Goal: Communication & Community: Answer question/provide support

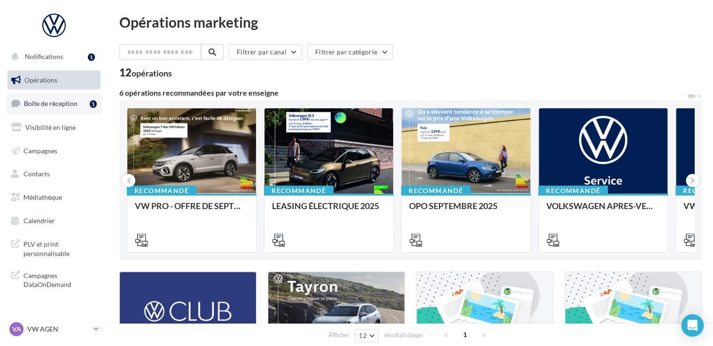
click at [64, 103] on span "Boîte de réception" at bounding box center [51, 104] width 54 height 8
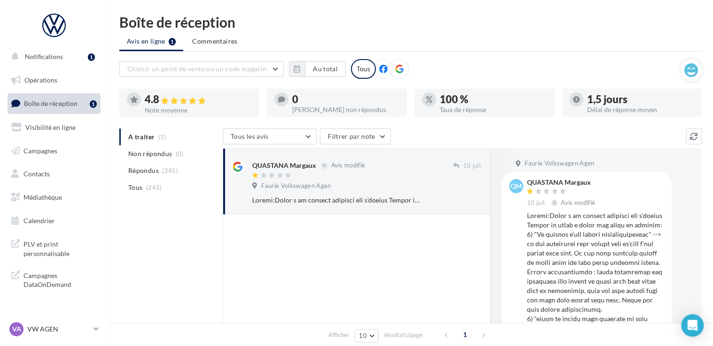
click at [150, 137] on ul "A traiter (1) Non répondus (0) Répondus (245) Tous (245)" at bounding box center [169, 163] width 100 height 68
click at [146, 136] on ul "A traiter (1) Non répondus (0) Répondus (245) Tous (245)" at bounding box center [169, 163] width 100 height 68
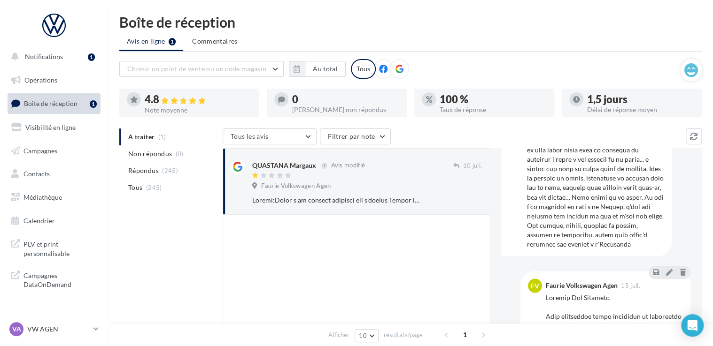
scroll to position [892, 0]
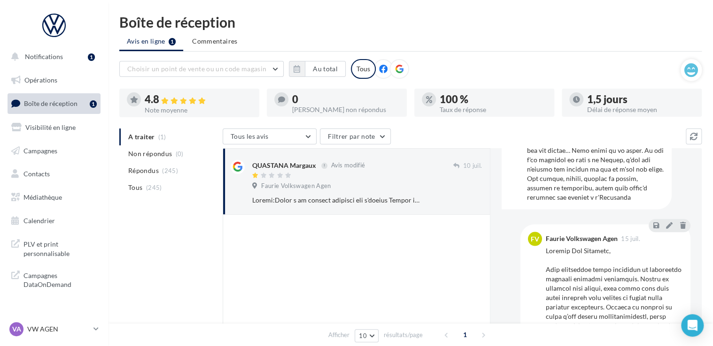
click at [376, 231] on div at bounding box center [357, 329] width 268 height 229
click at [145, 167] on span "Répondus" at bounding box center [143, 170] width 31 height 9
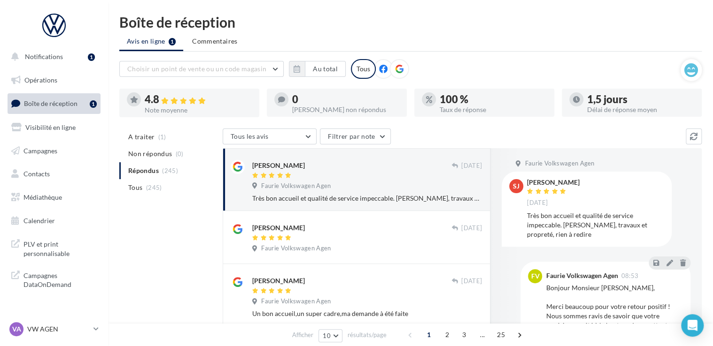
click at [374, 193] on div "[PERSON_NAME] [DATE] Faurie Volkswagen Agen Très bon accueil et qualité de serv…" at bounding box center [367, 181] width 230 height 43
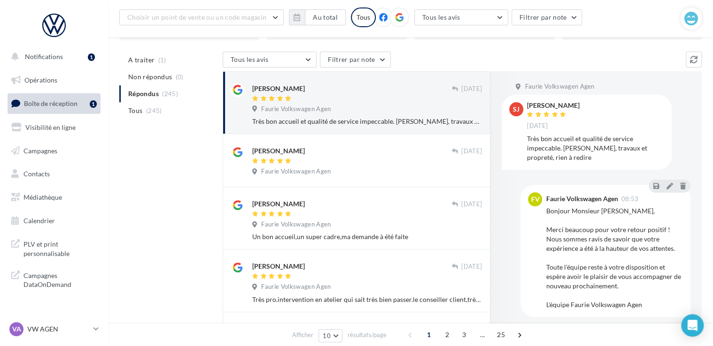
scroll to position [94, 0]
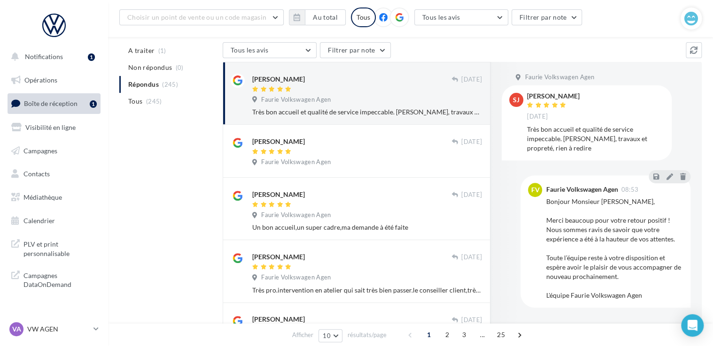
click at [558, 252] on div "Bonjour Monsieur [PERSON_NAME], Merci beaucoup pour votre retour positif ! Nous…" at bounding box center [614, 248] width 137 height 103
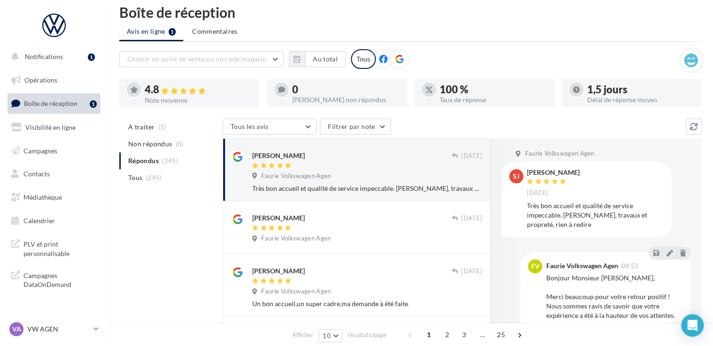
scroll to position [0, 0]
